Goal: Find specific page/section: Find specific page/section

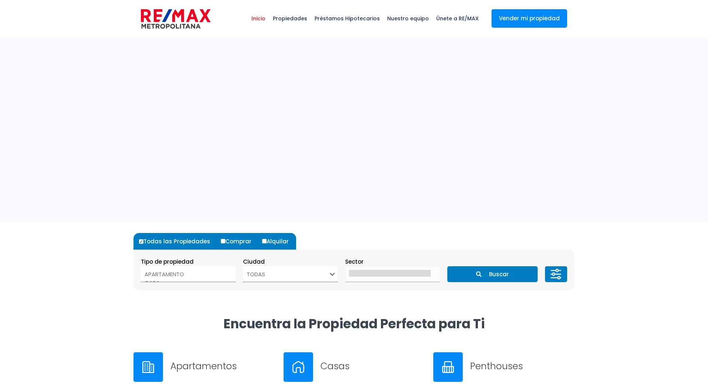
select select
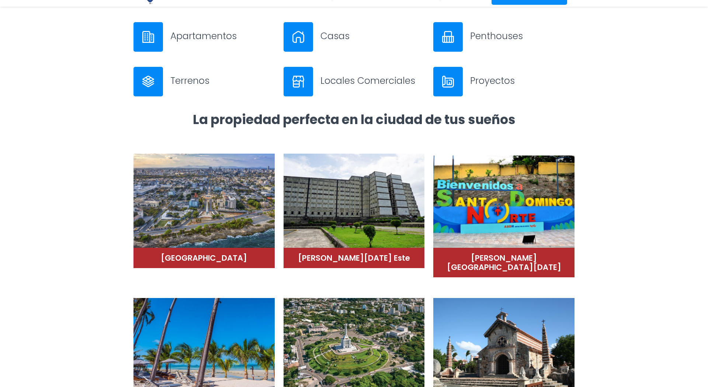
scroll to position [259, 0]
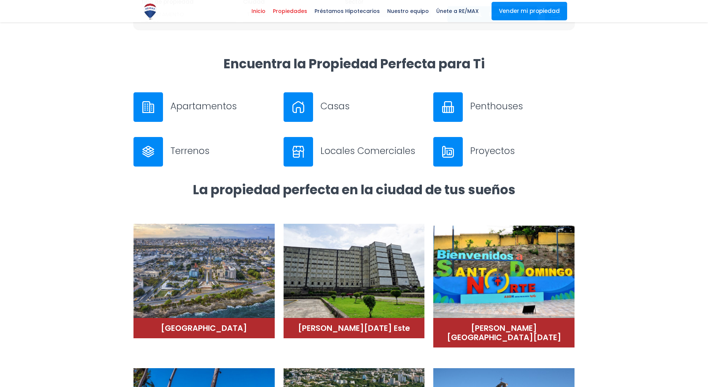
click at [301, 9] on span "Propiedades" at bounding box center [290, 11] width 42 height 11
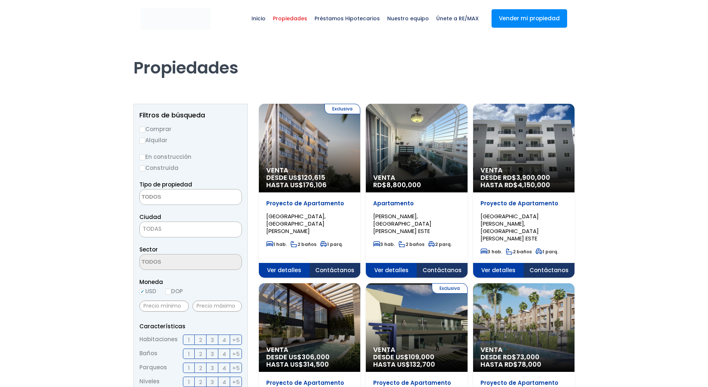
select select
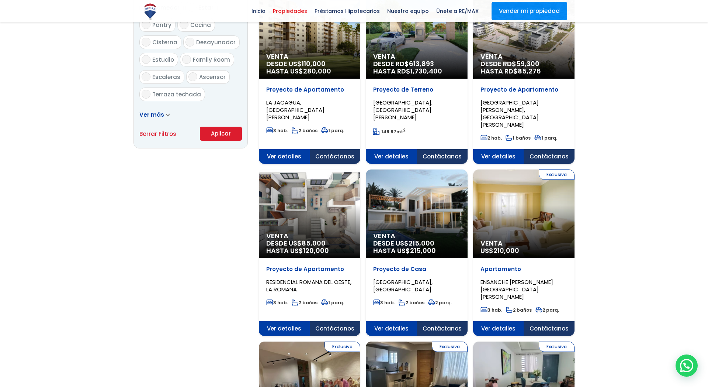
scroll to position [139, 0]
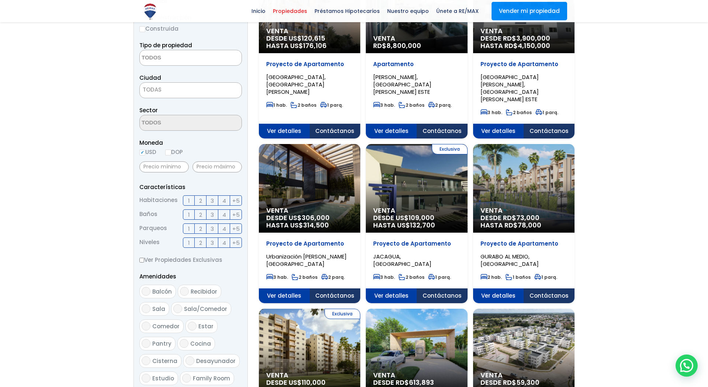
click at [308, 51] on div "Venta DESDE US$ 120,615 HASTA US$ 176,106" at bounding box center [309, 40] width 101 height 26
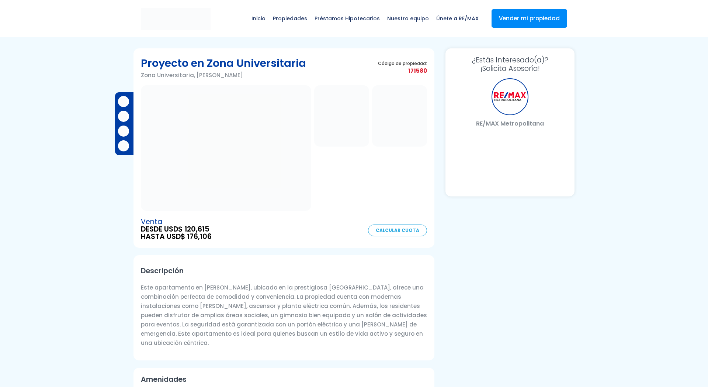
select select "DO"
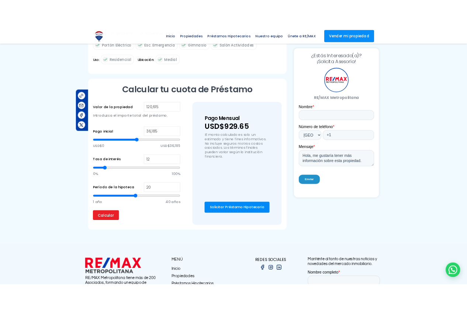
scroll to position [386, 0]
